Goal: Register for event/course

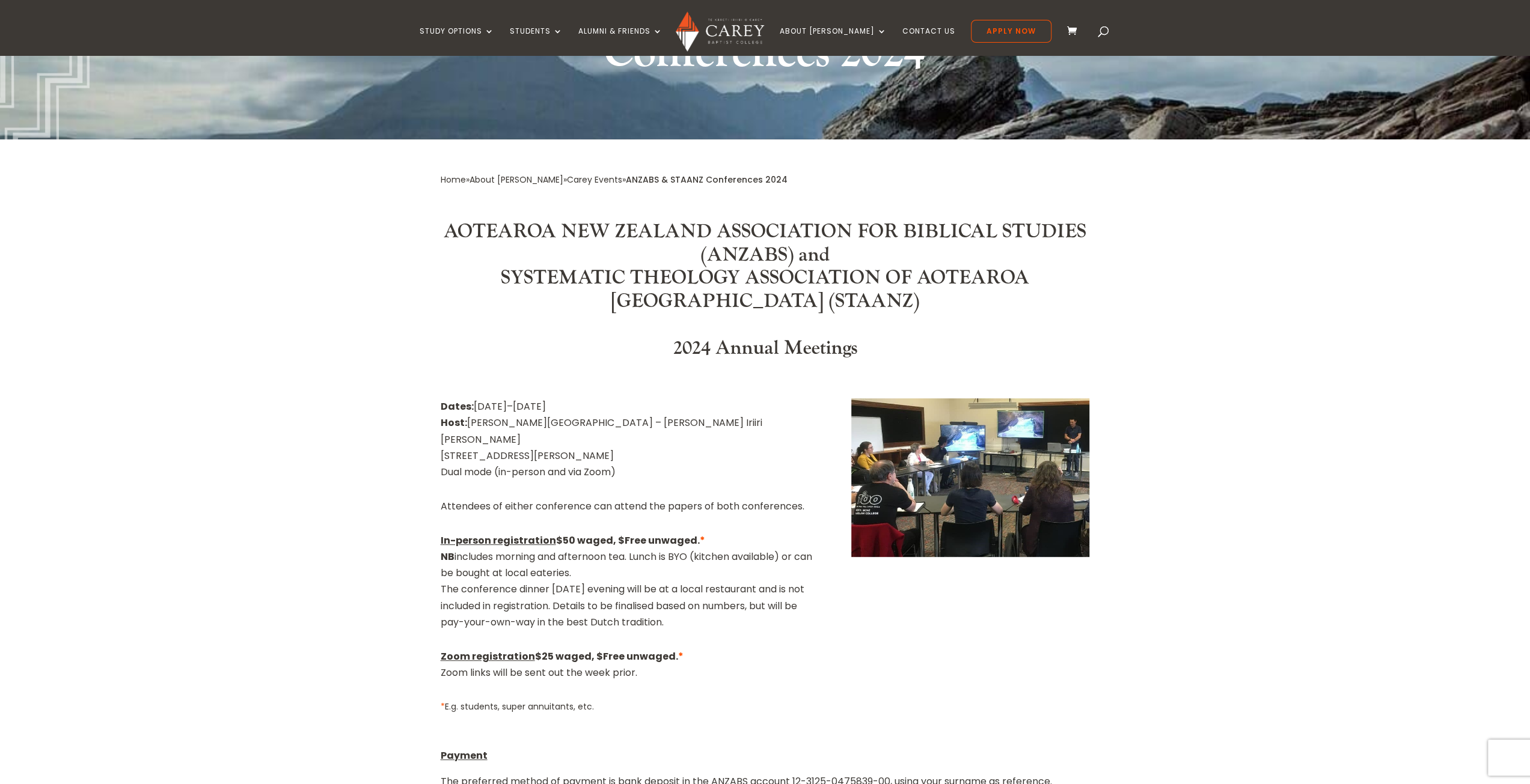
scroll to position [421, 0]
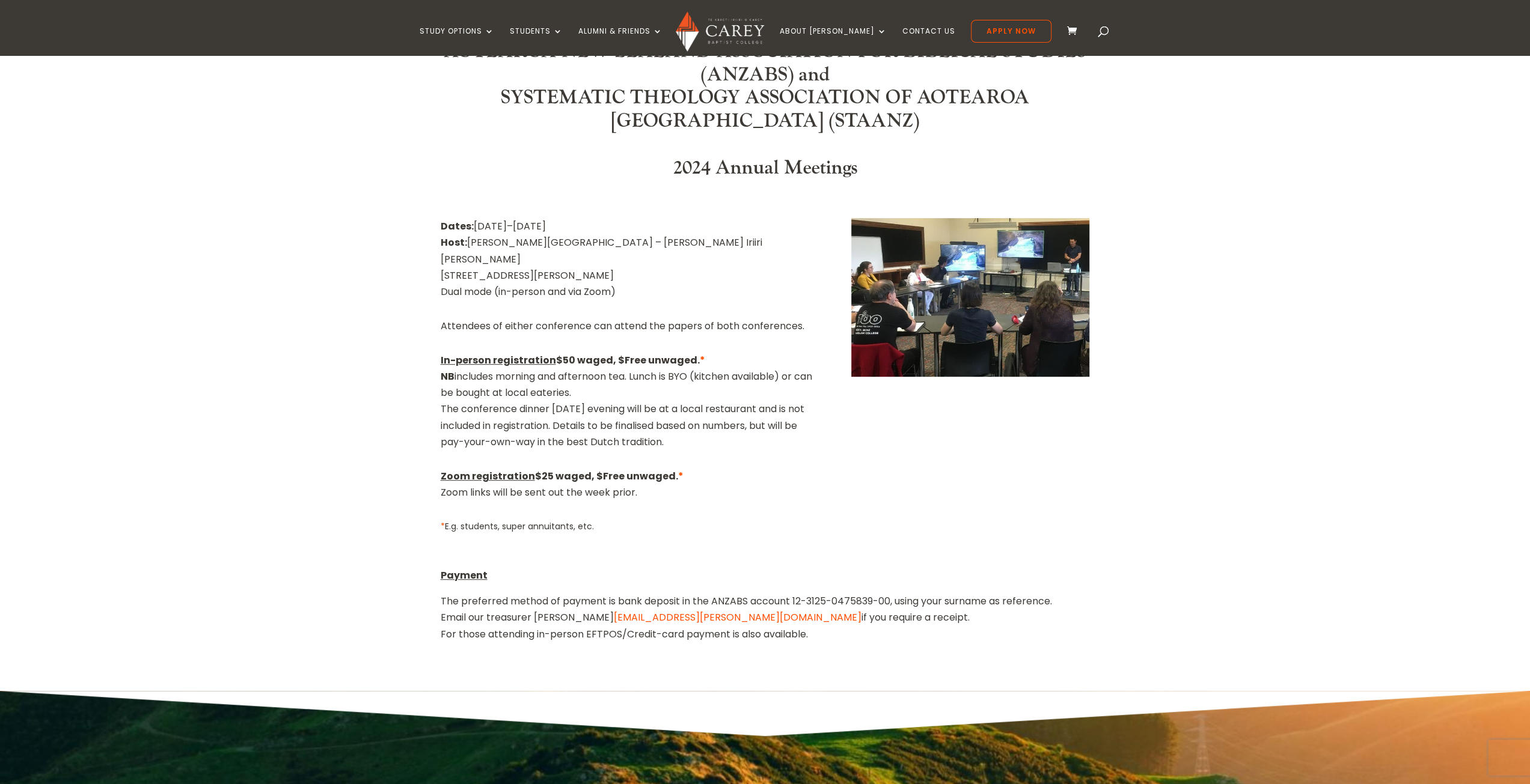
click at [982, 324] on img at bounding box center [970, 297] width 238 height 158
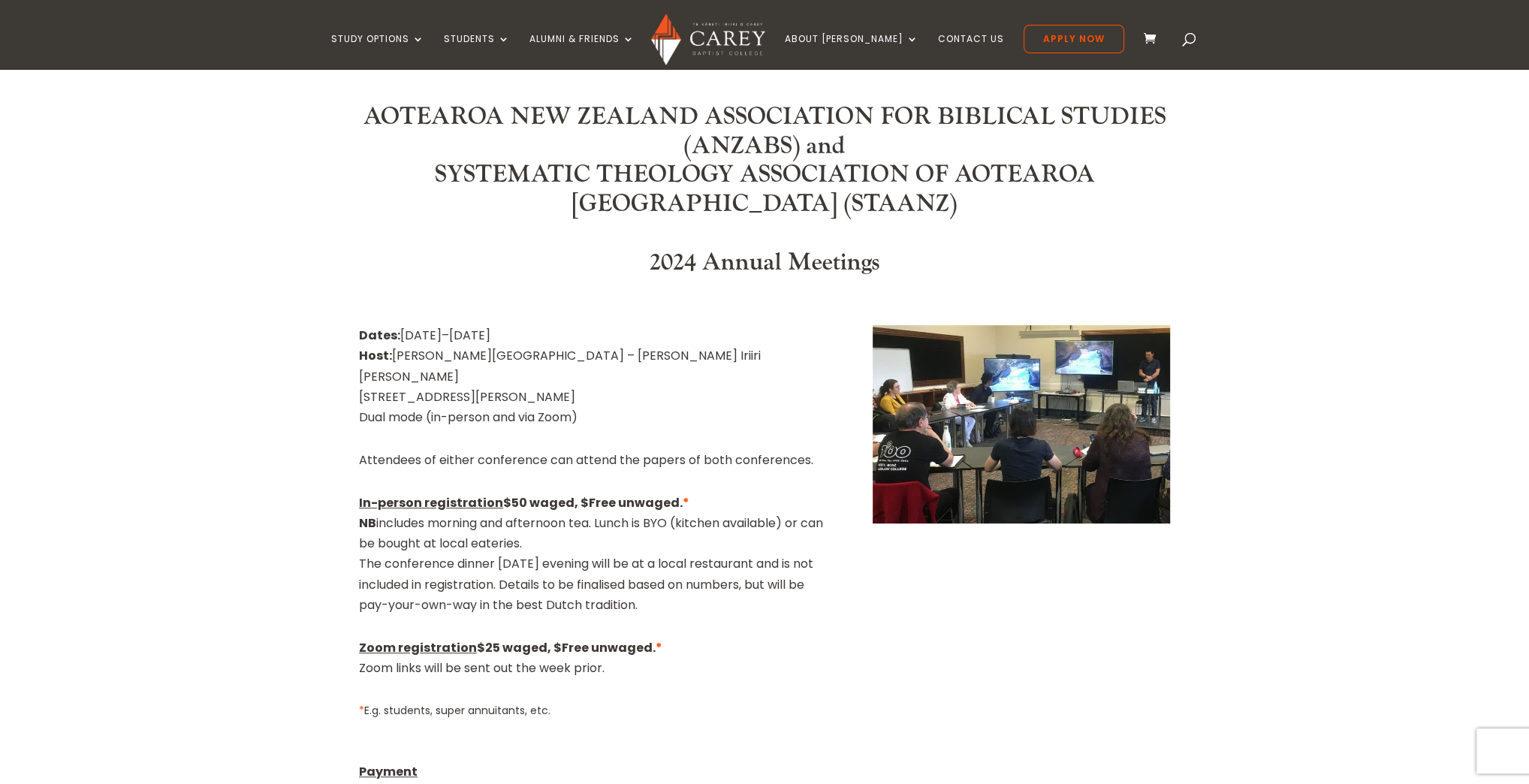
scroll to position [413, 0]
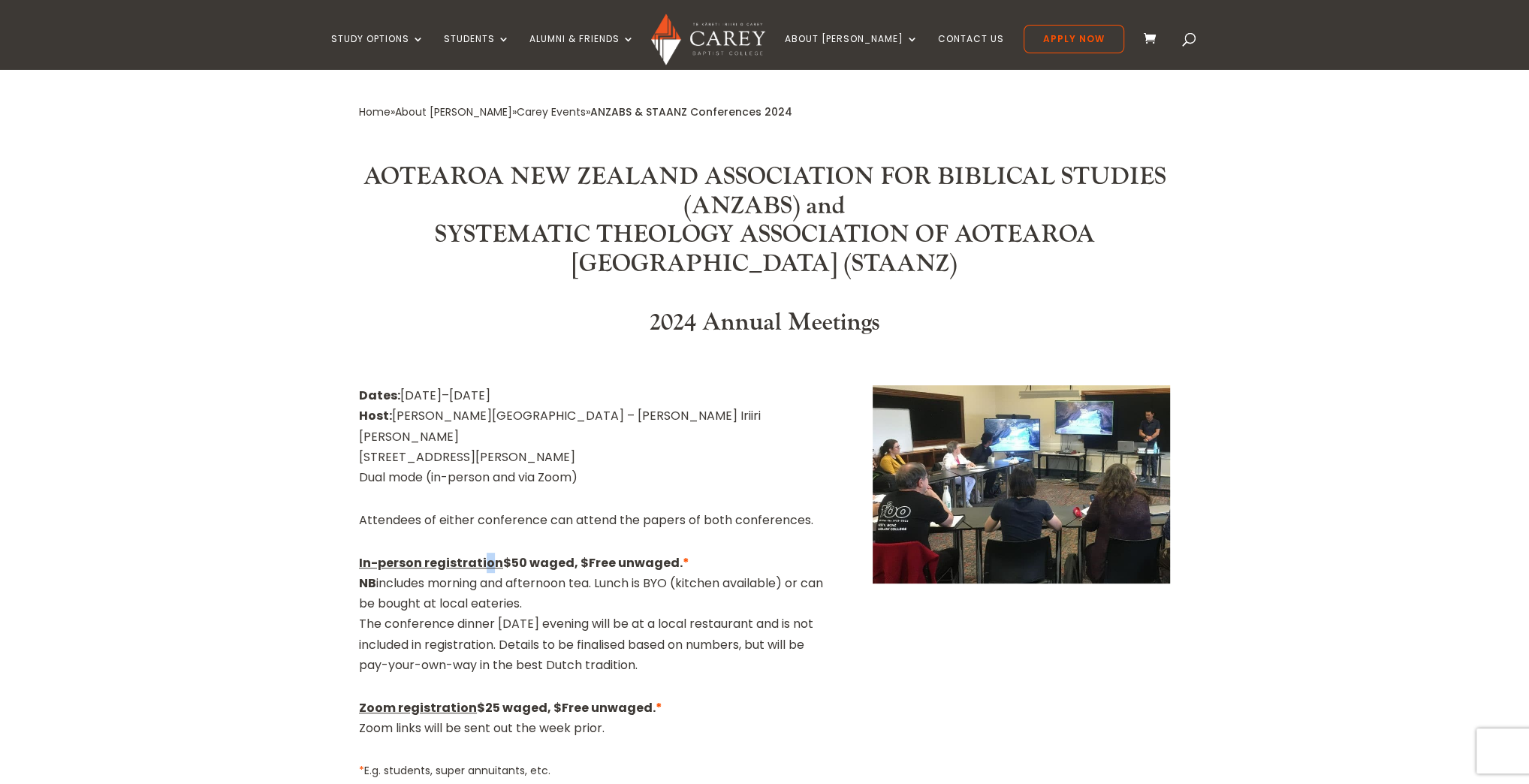
click at [491, 554] on span "In-person registration" at bounding box center [431, 562] width 145 height 17
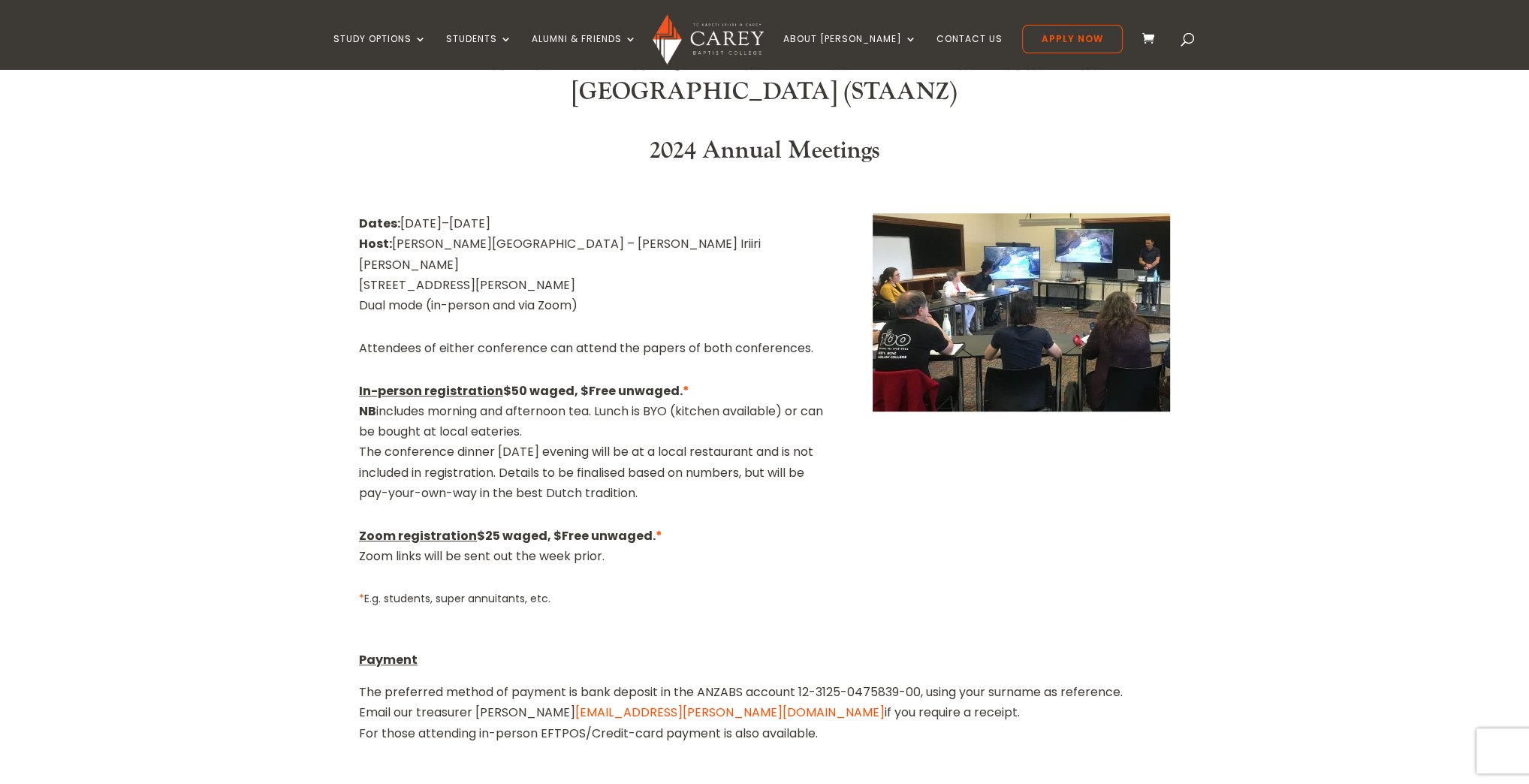
scroll to position [224, 0]
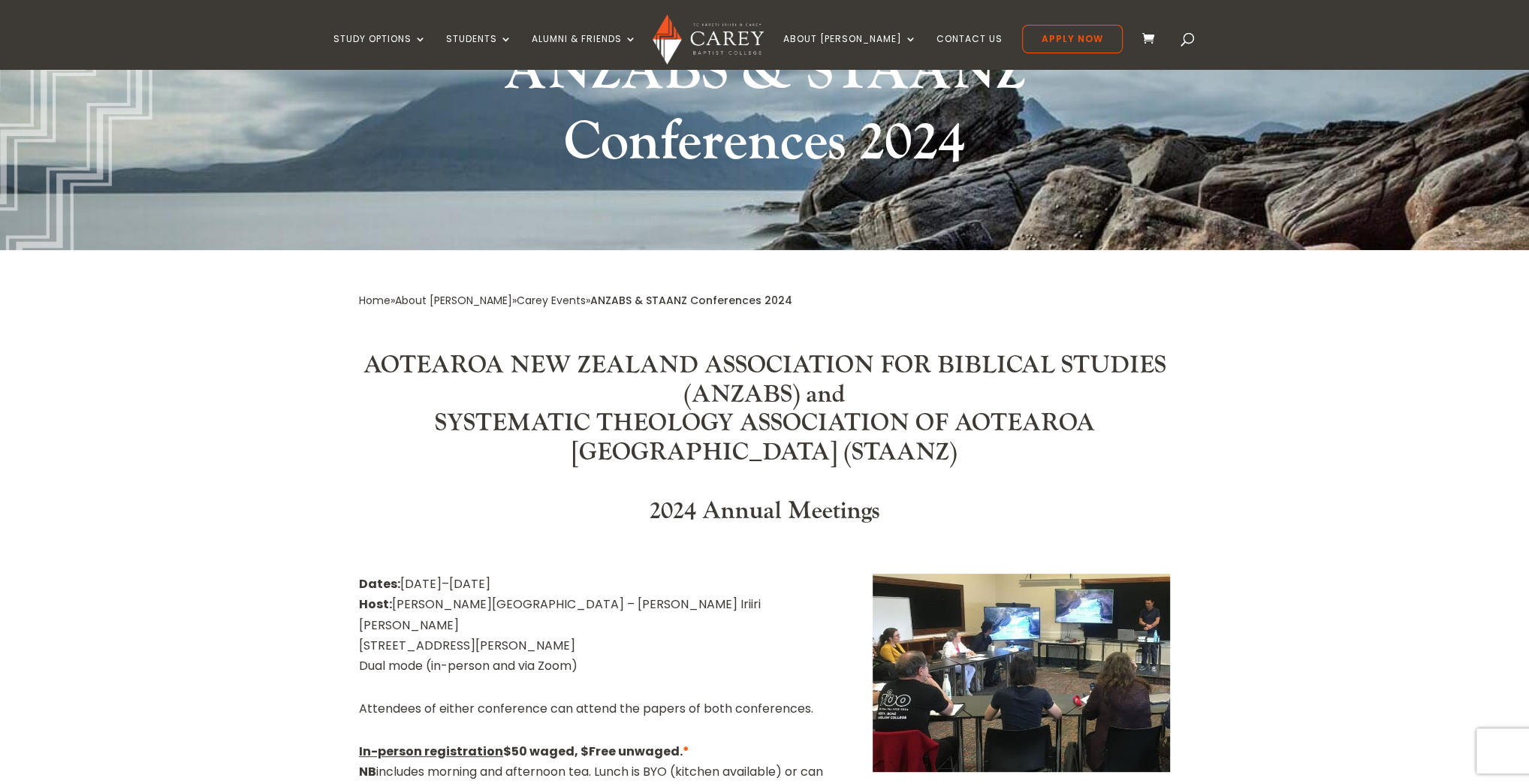
click at [517, 301] on link "Carey Events" at bounding box center [551, 300] width 69 height 15
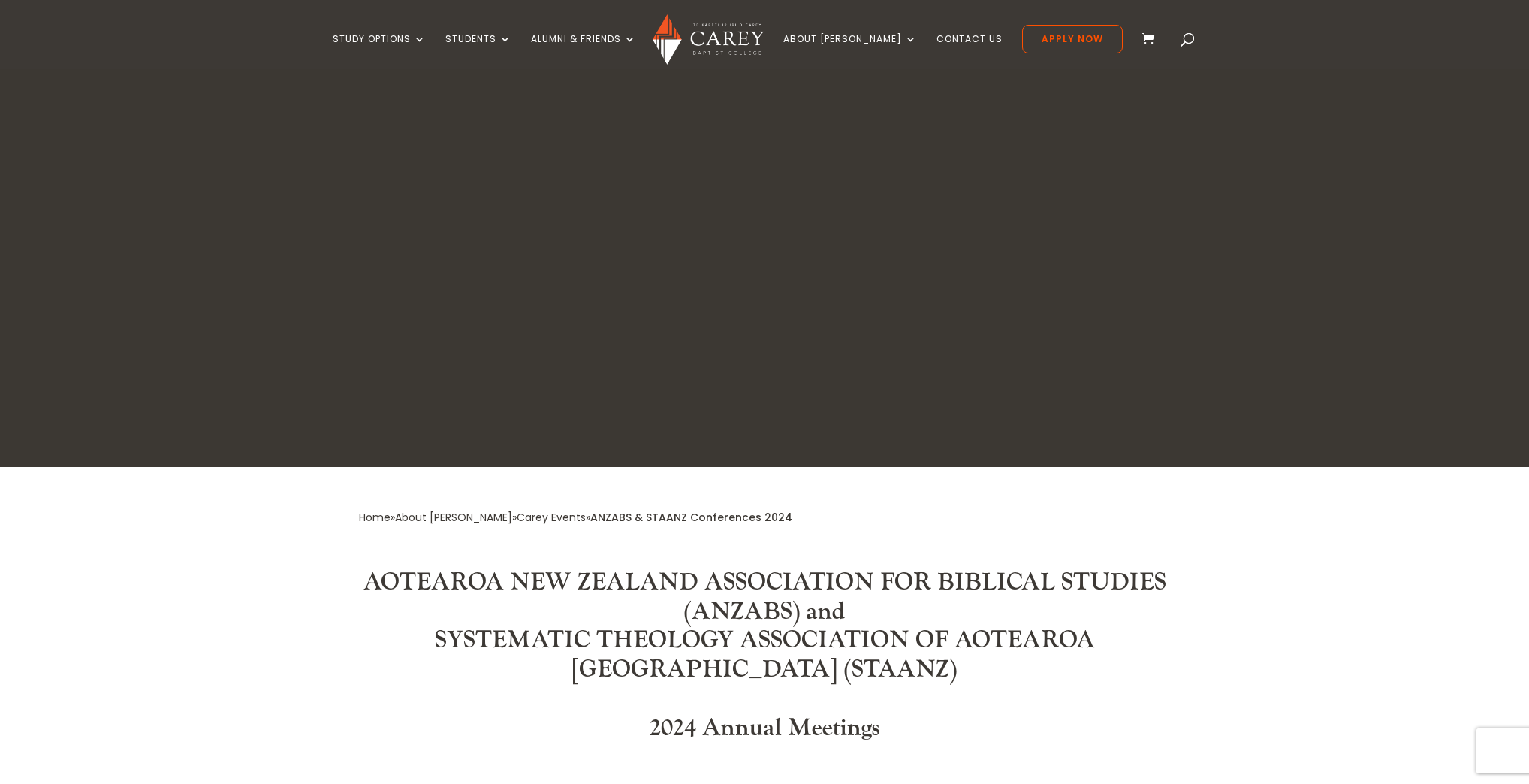
scroll to position [224, 0]
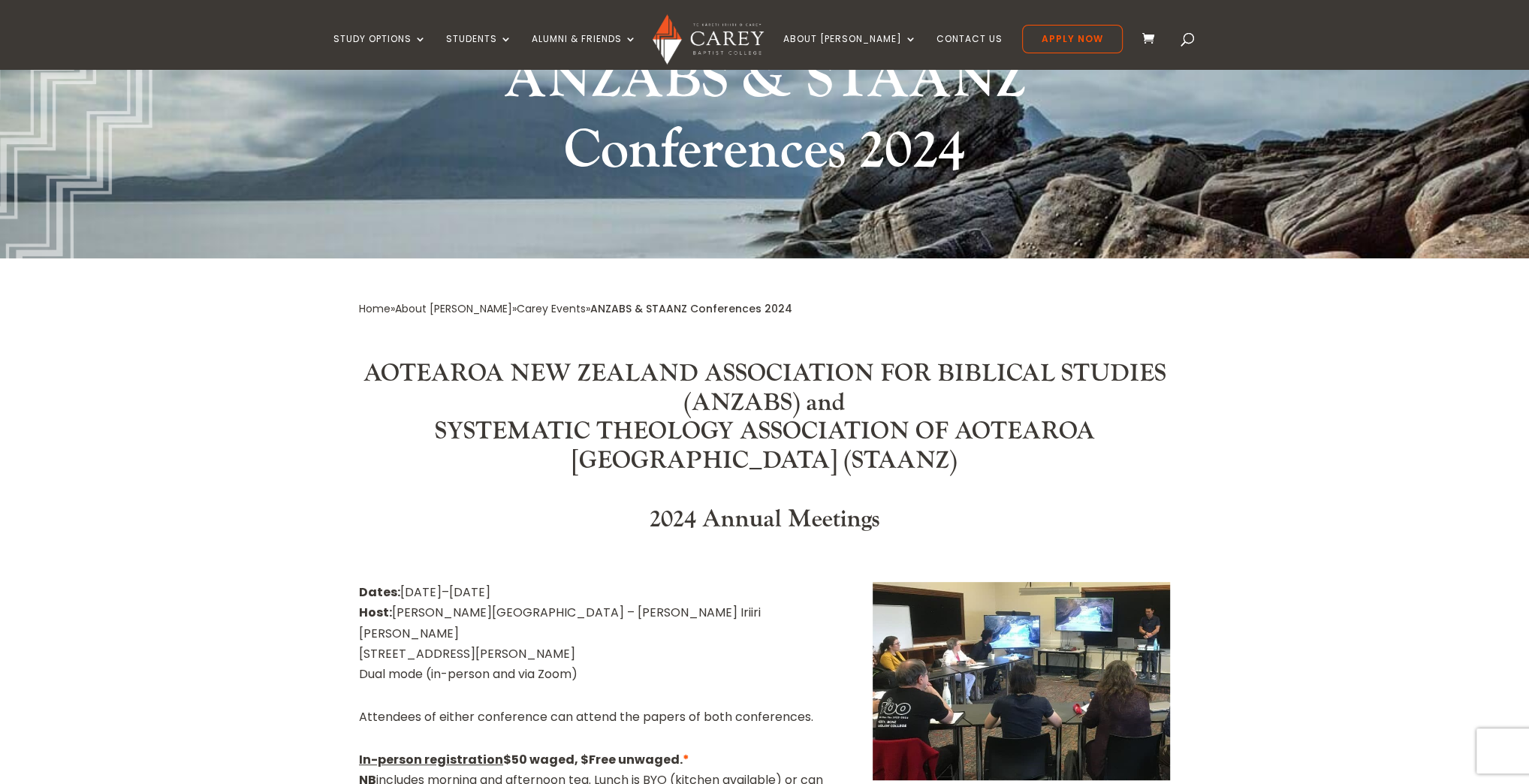
click at [740, 397] on h3 "AOTEAROA NEW ZEALAND ASSOCIATION FOR BIBLICAL STUDIES (ANZABS) and SYSTEMATIC T…" at bounding box center [764, 421] width 811 height 123
copy h3 "ANZABS"
